Goal: Task Accomplishment & Management: Use online tool/utility

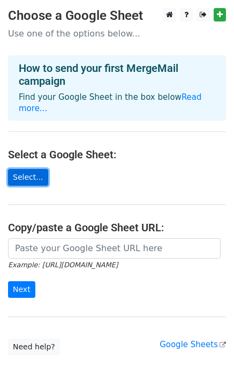
click at [30, 169] on link "Select..." at bounding box center [28, 177] width 40 height 17
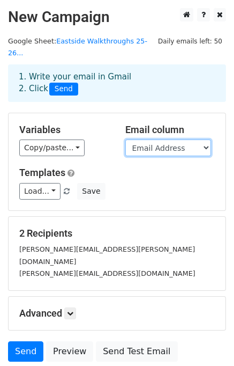
click at [191, 139] on select "Timestamp Email Address Email Grade Part of the Day Subject 2.1 Achieving Expec…" at bounding box center [169, 147] width 86 height 17
select select "Email"
click at [126, 139] on select "Timestamp Email Address Email Grade Part of the Day Subject 2.1 Achieving Expec…" at bounding box center [169, 147] width 86 height 17
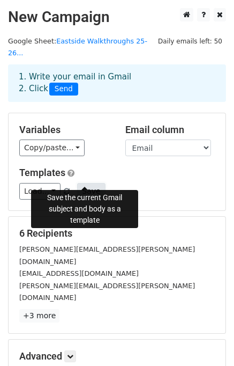
click at [85, 183] on button "Save" at bounding box center [91, 191] width 28 height 17
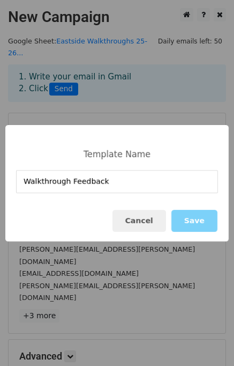
type input "Walkthrough Feedback"
click at [93, 226] on div "Cancel Save" at bounding box center [117, 220] width 224 height 41
click at [195, 217] on button "Save" at bounding box center [195, 221] width 46 height 22
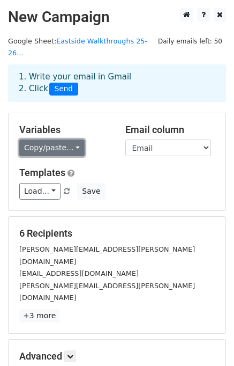
click at [72, 139] on link "Copy/paste..." at bounding box center [51, 147] width 65 height 17
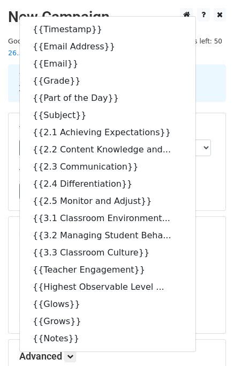
click at [202, 227] on h5 "6 Recipients" at bounding box center [117, 233] width 196 height 12
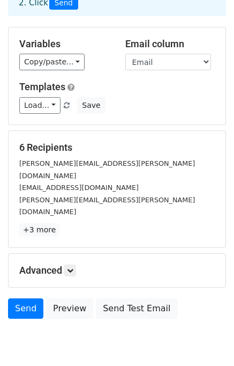
scroll to position [87, 0]
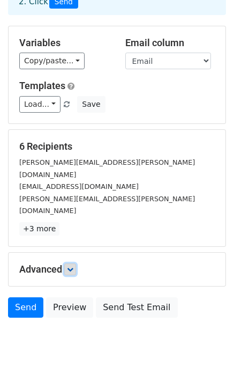
click at [72, 266] on icon at bounding box center [70, 269] width 6 height 6
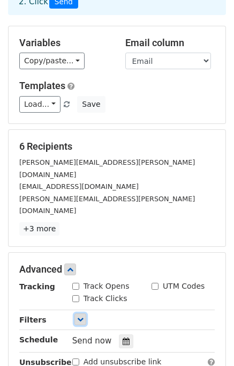
click at [78, 316] on icon at bounding box center [80, 319] width 6 height 6
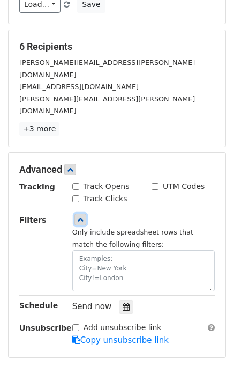
scroll to position [187, 0]
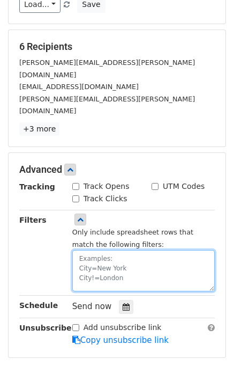
click at [134, 250] on textarea at bounding box center [143, 270] width 143 height 41
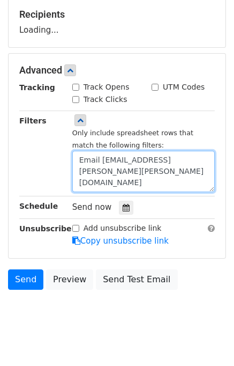
scroll to position [342, 0]
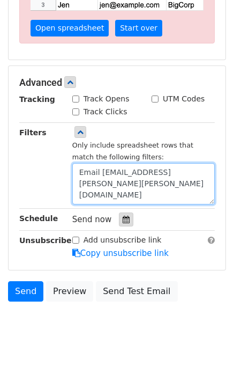
type textarea "Email [EMAIL_ADDRESS][PERSON_NAME][PERSON_NAME][DOMAIN_NAME]"
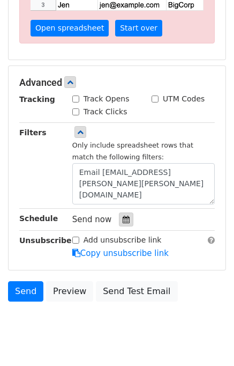
click at [123, 216] on icon at bounding box center [126, 220] width 7 height 8
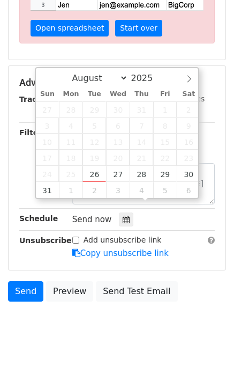
click at [160, 212] on div "Send now" at bounding box center [135, 219] width 126 height 14
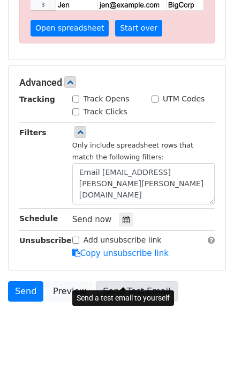
click at [136, 281] on link "Send Test Email" at bounding box center [137, 291] width 82 height 20
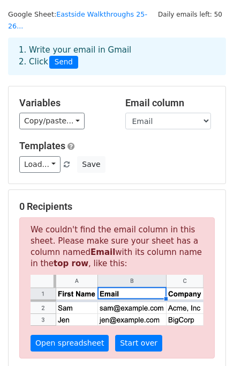
scroll to position [0, 0]
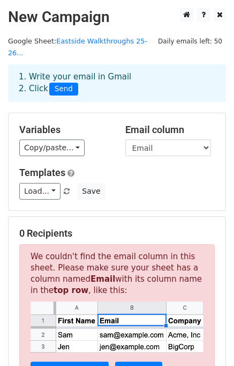
click at [165, 183] on div "Load... Walkthrough Feedback Save" at bounding box center [117, 191] width 212 height 17
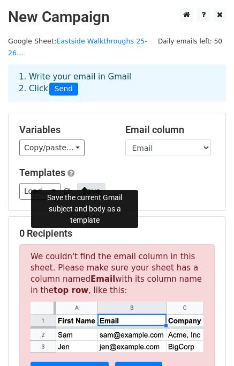
click at [87, 183] on button "Save" at bounding box center [91, 191] width 28 height 17
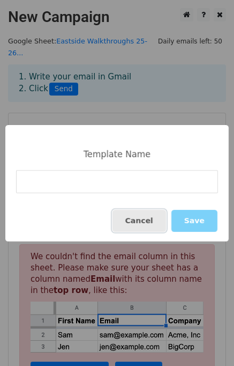
click at [150, 214] on button "Cancel" at bounding box center [140, 221] width 54 height 22
